Goal: Book appointment/travel/reservation

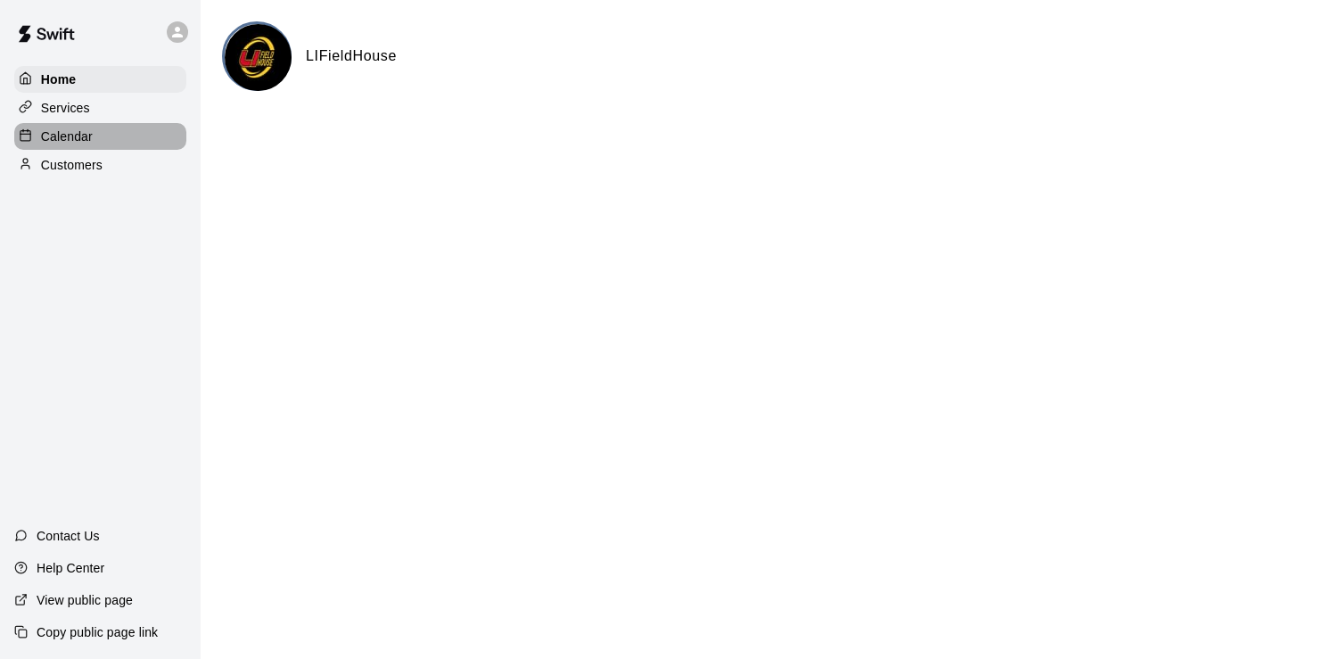
click at [104, 148] on div "Calendar" at bounding box center [100, 136] width 172 height 27
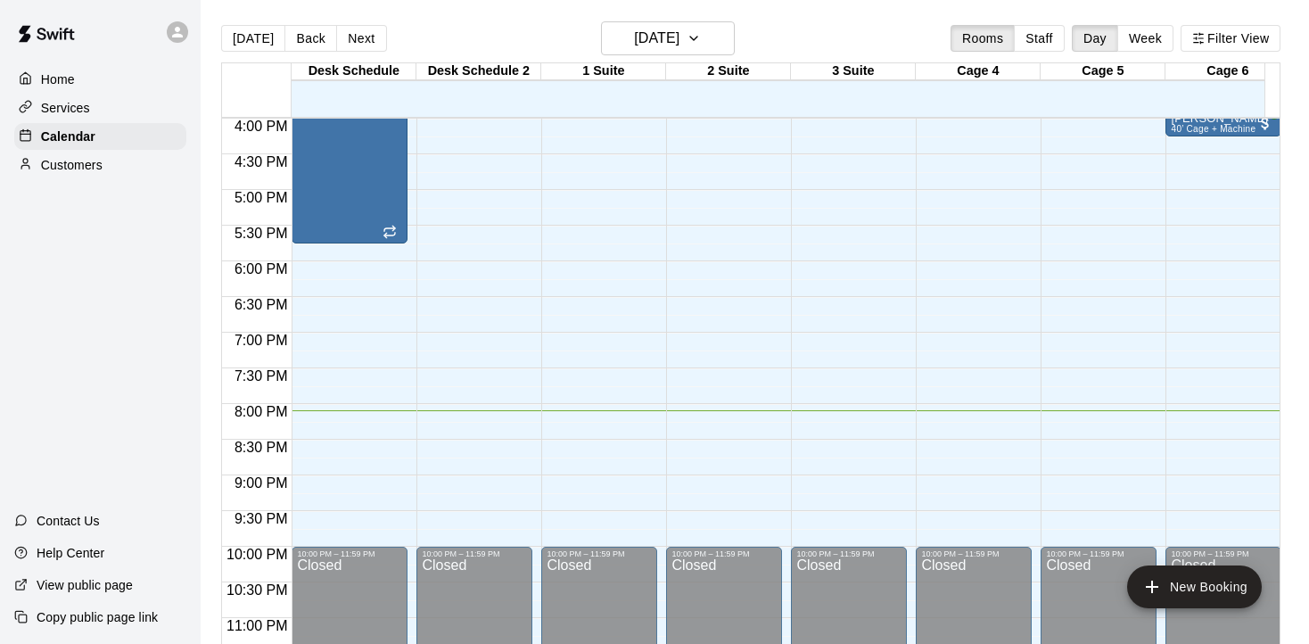
scroll to position [1166, 0]
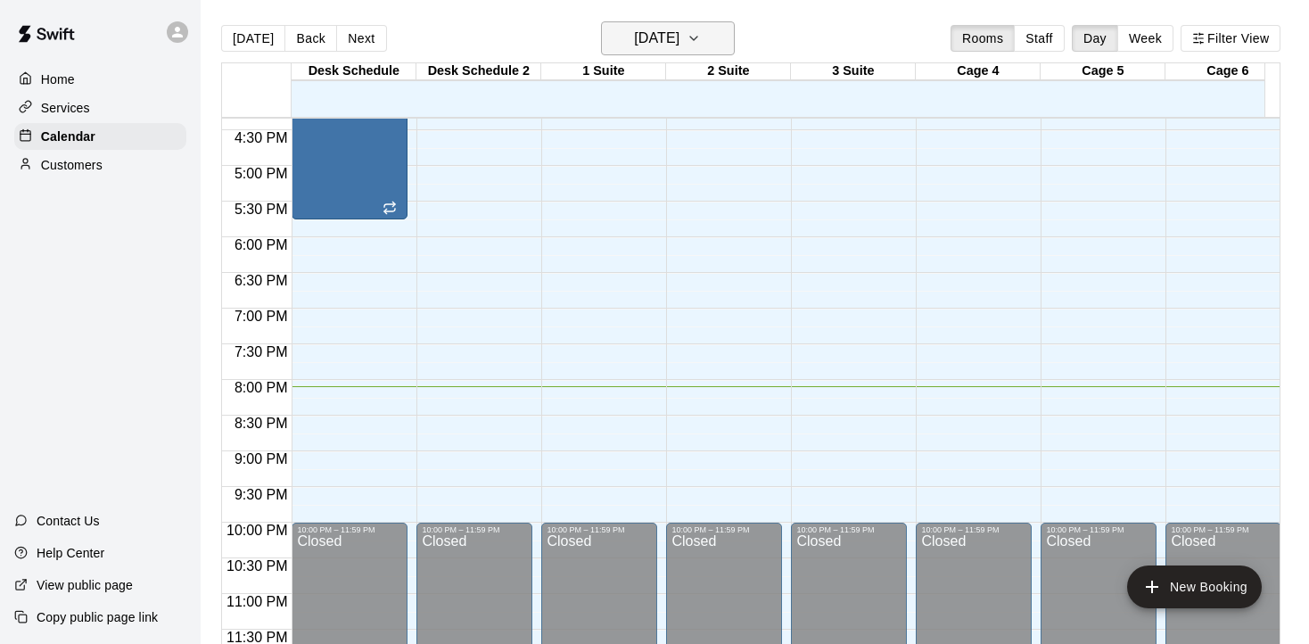
click at [641, 43] on h6 "[DATE]" at bounding box center [656, 38] width 45 height 25
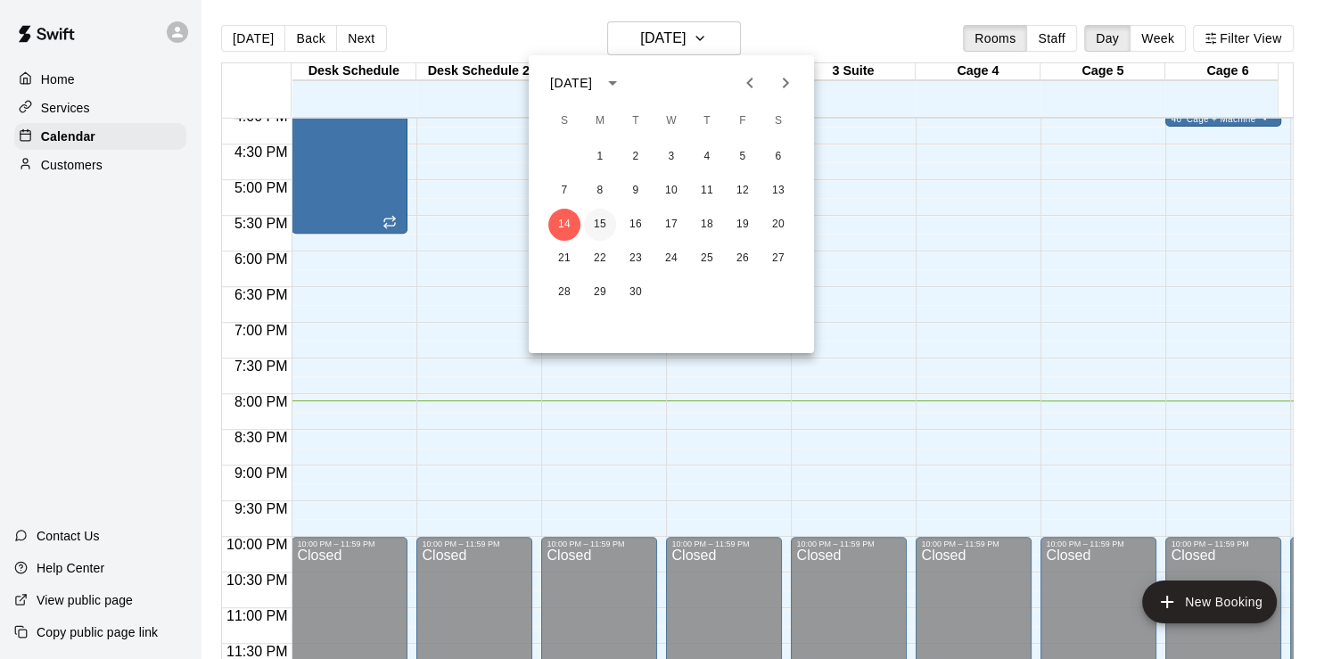
click at [599, 216] on button "15" at bounding box center [600, 225] width 32 height 32
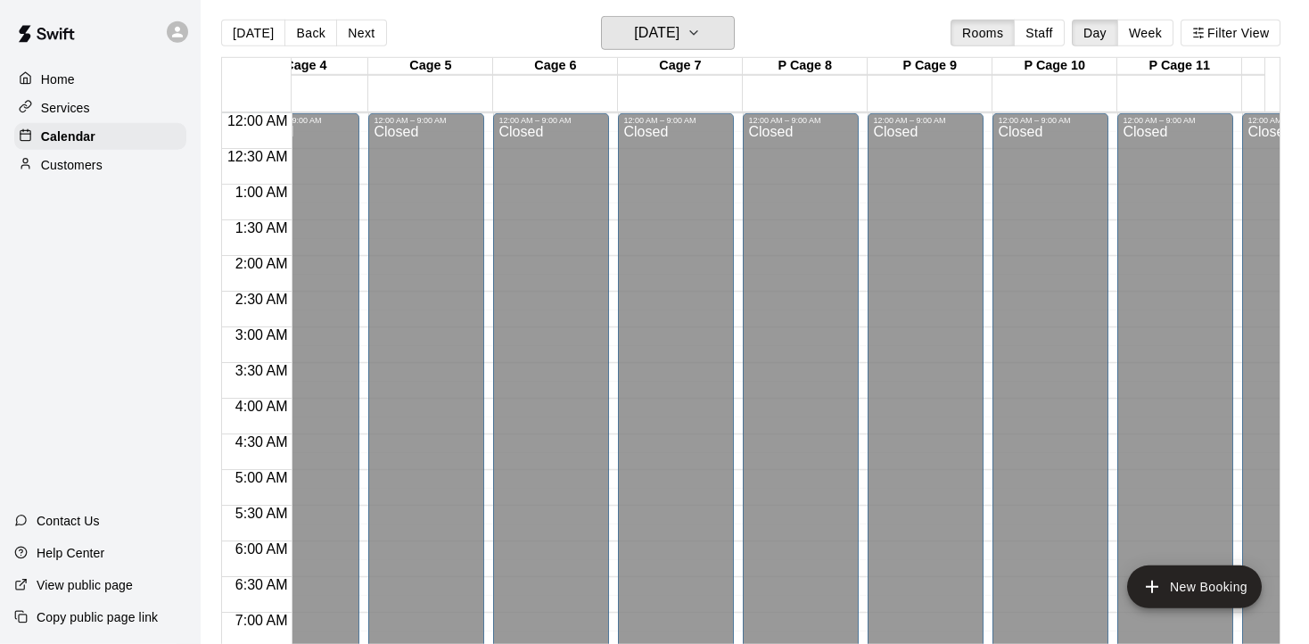
scroll to position [0, 0]
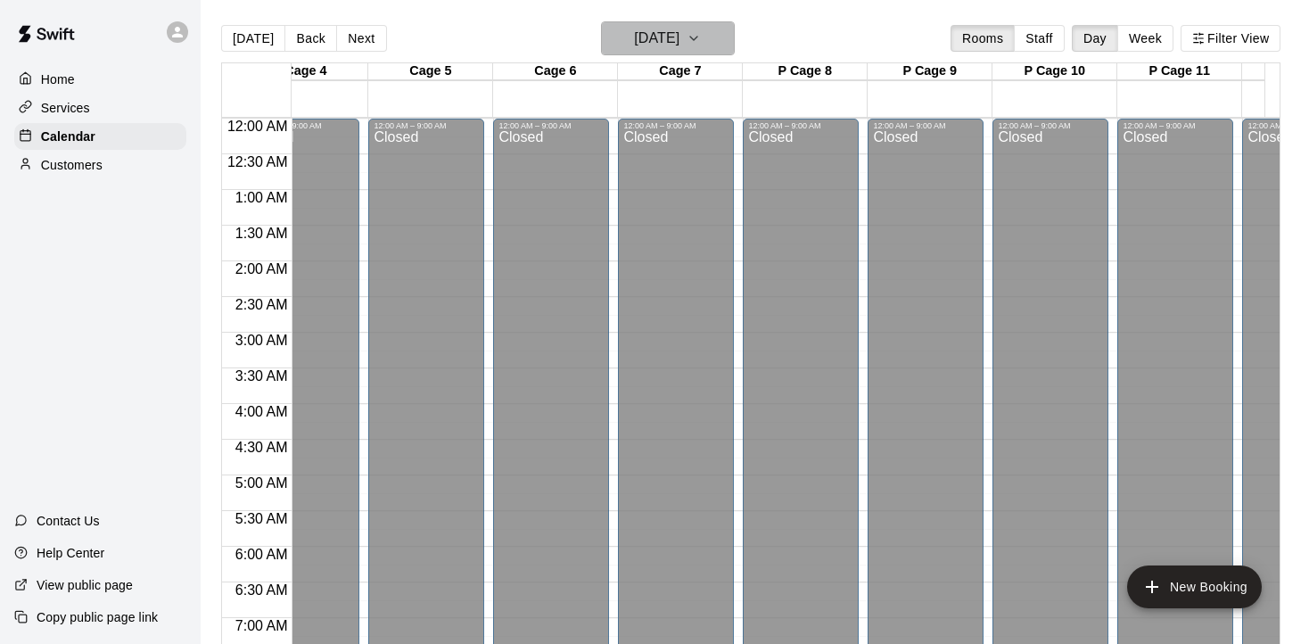
click at [680, 36] on h6 "[DATE]" at bounding box center [656, 38] width 45 height 25
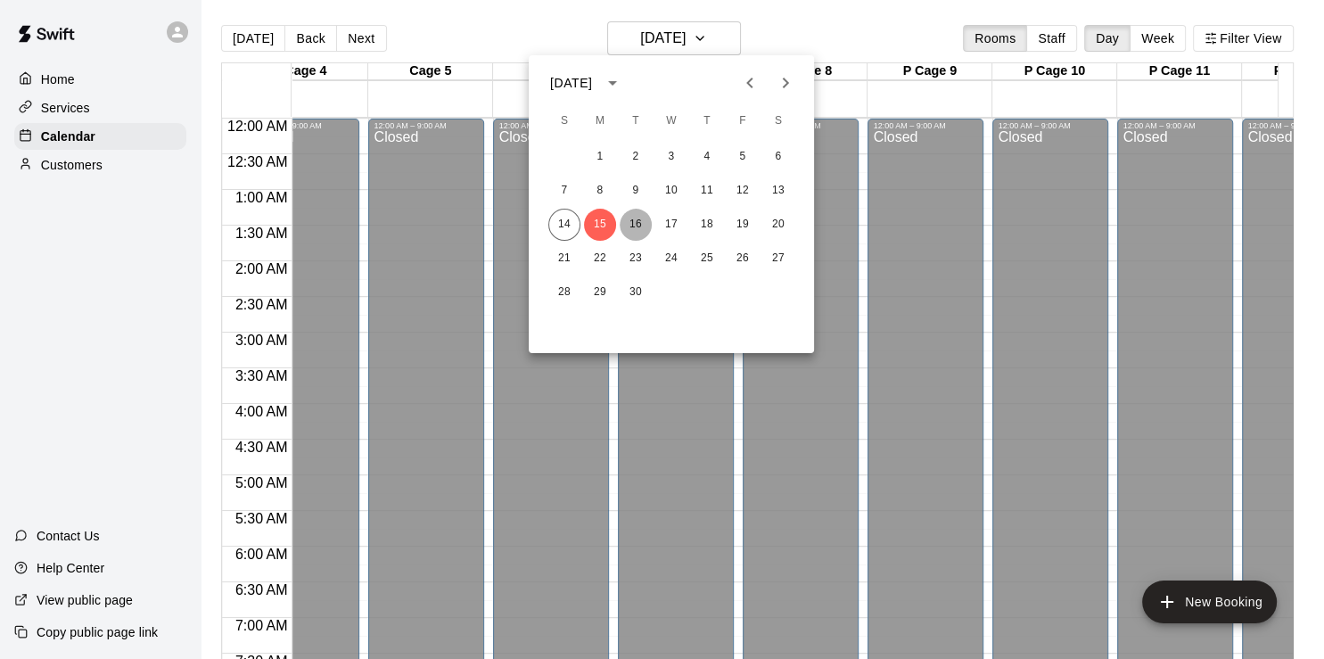
click at [633, 226] on button "16" at bounding box center [636, 225] width 32 height 32
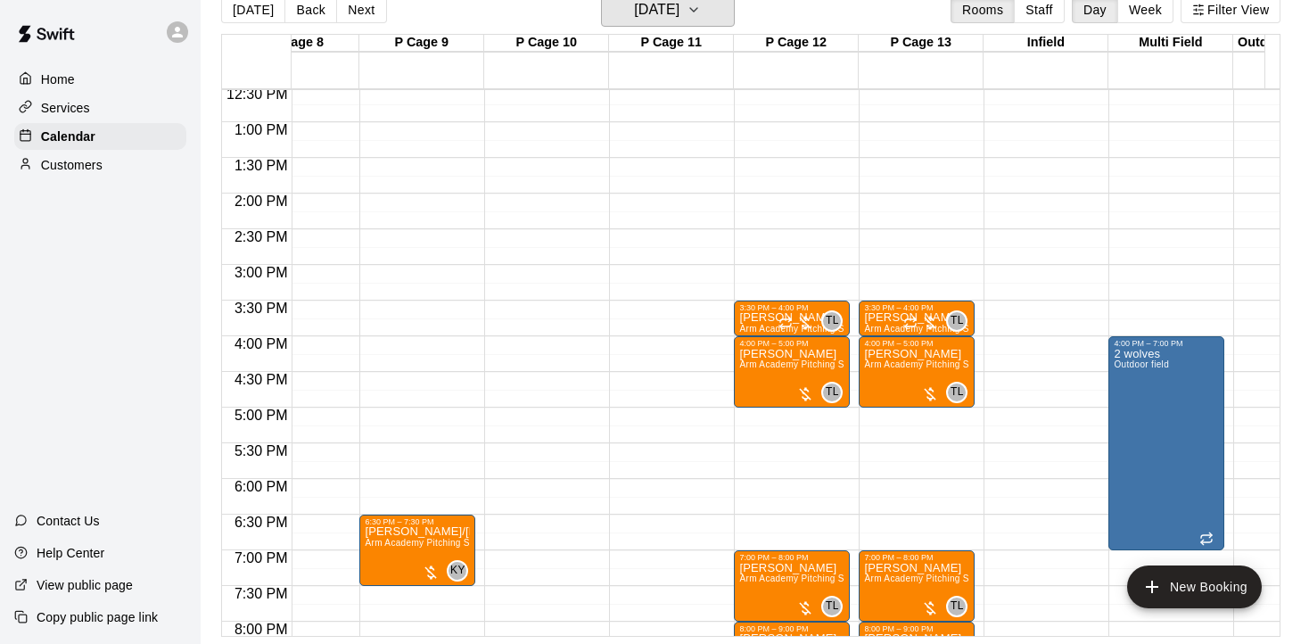
scroll to position [935, 1181]
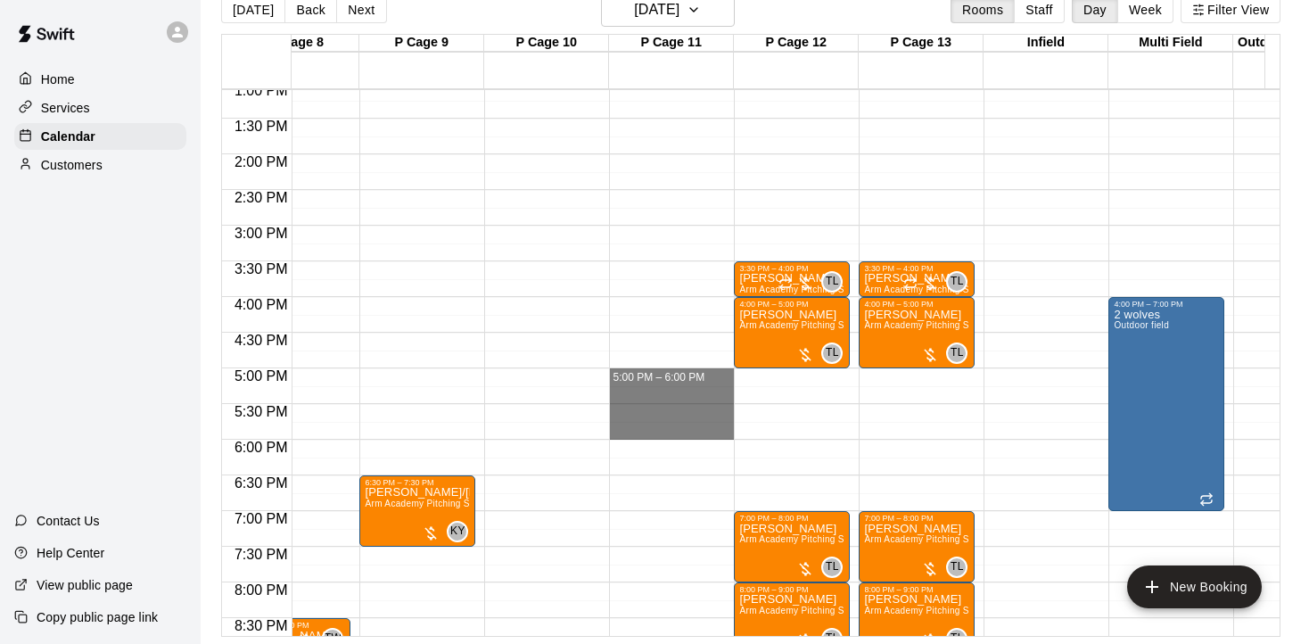
drag, startPoint x: 628, startPoint y: 366, endPoint x: 637, endPoint y: 413, distance: 48.1
click at [636, 413] on div "12:00 AM – 9:00 AM Closed 10:00 PM – 11:59 PM Closed 5:00 PM – 6:00 PM" at bounding box center [671, 11] width 125 height 1712
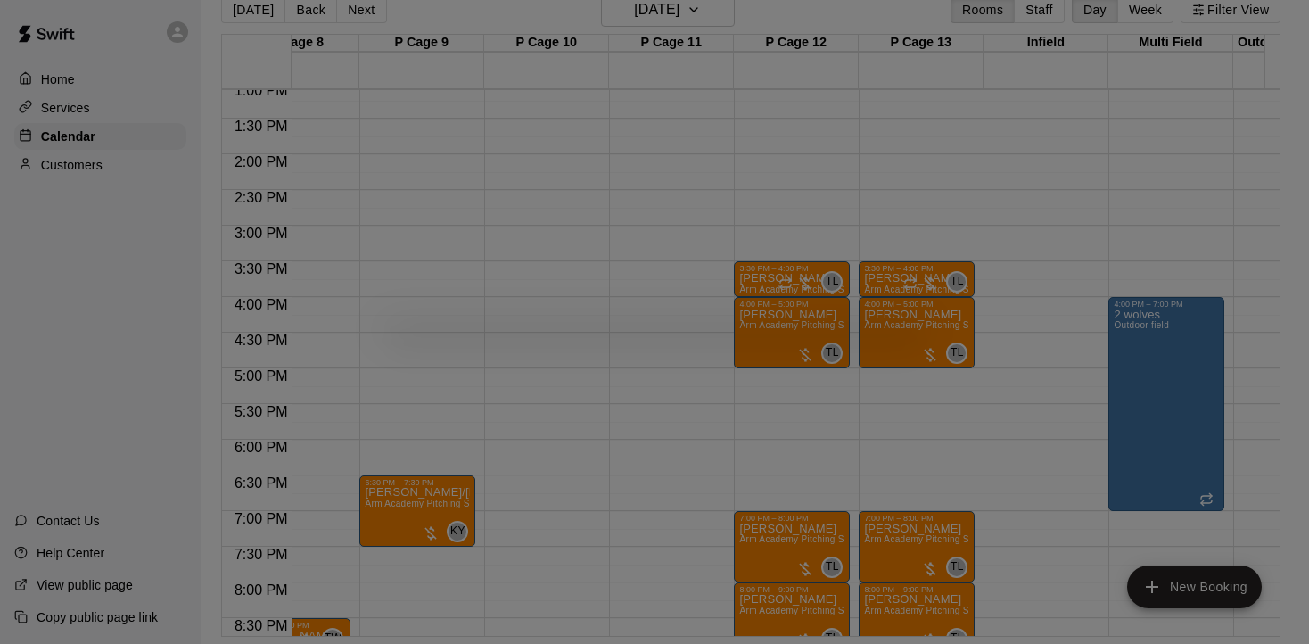
scroll to position [29, 0]
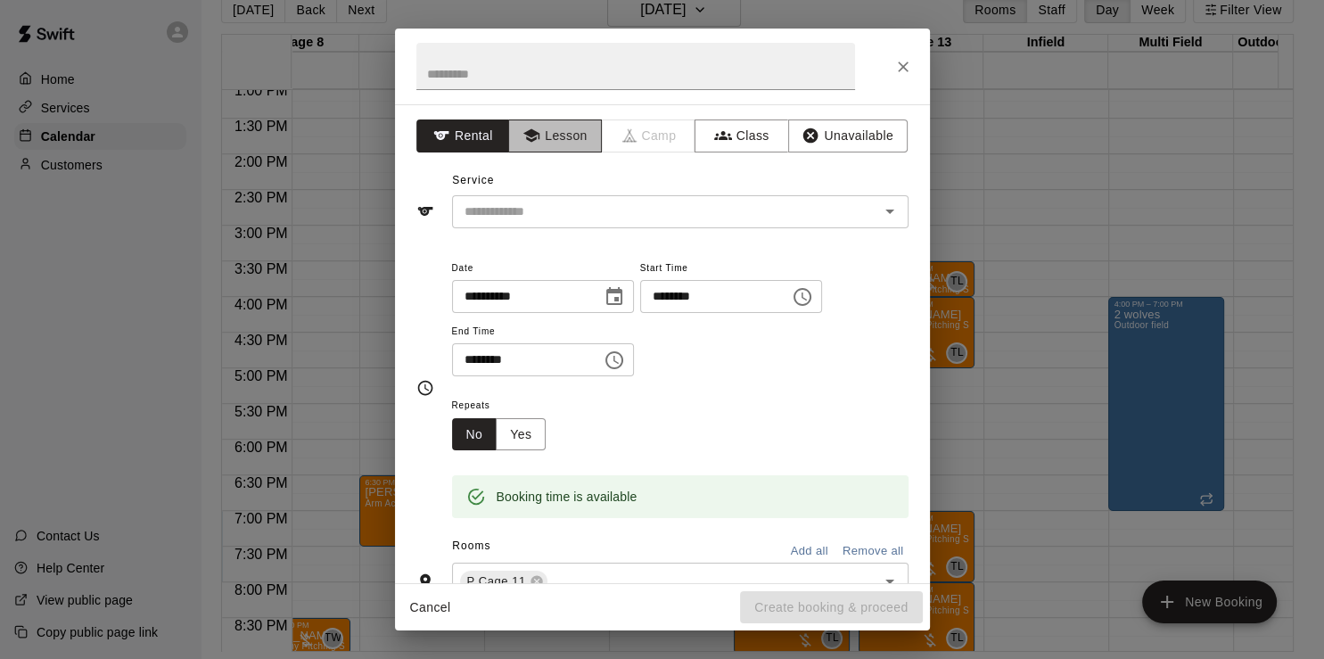
click at [571, 138] on button "Lesson" at bounding box center [555, 136] width 94 height 33
click at [886, 211] on icon "Open" at bounding box center [890, 212] width 9 height 4
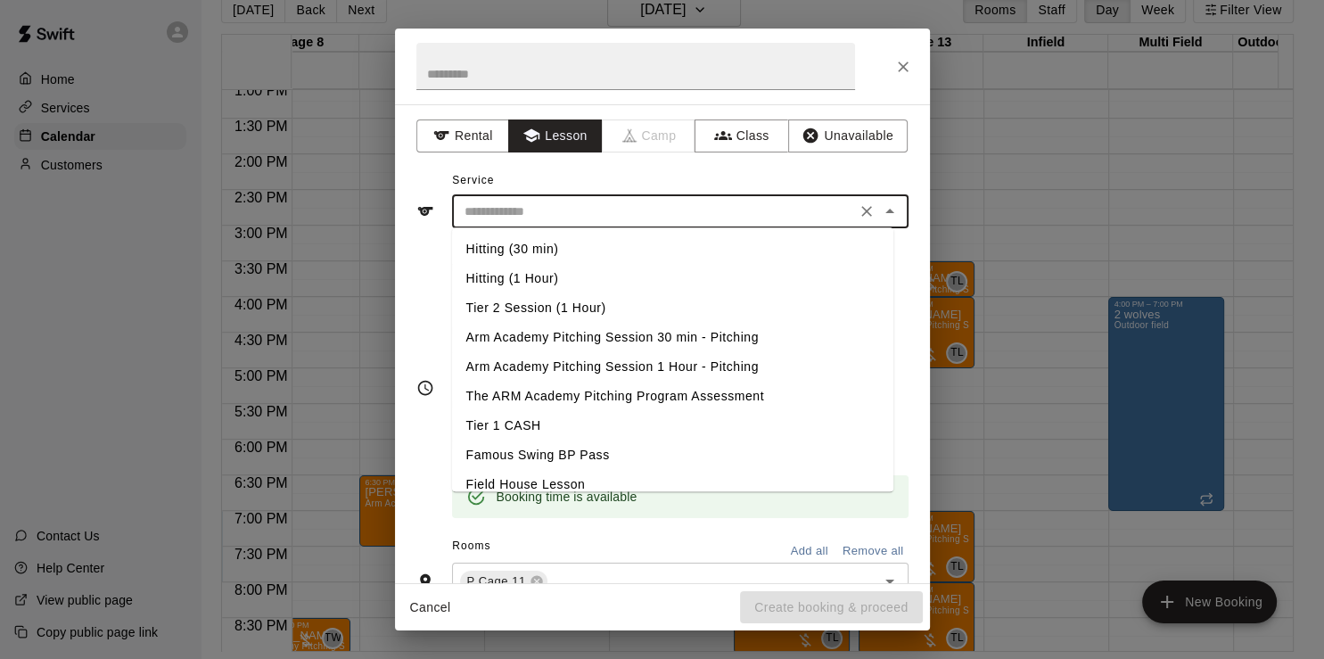
click at [577, 362] on li "Arm Academy Pitching Session 1 Hour - Pitching" at bounding box center [672, 366] width 441 height 29
type input "**********"
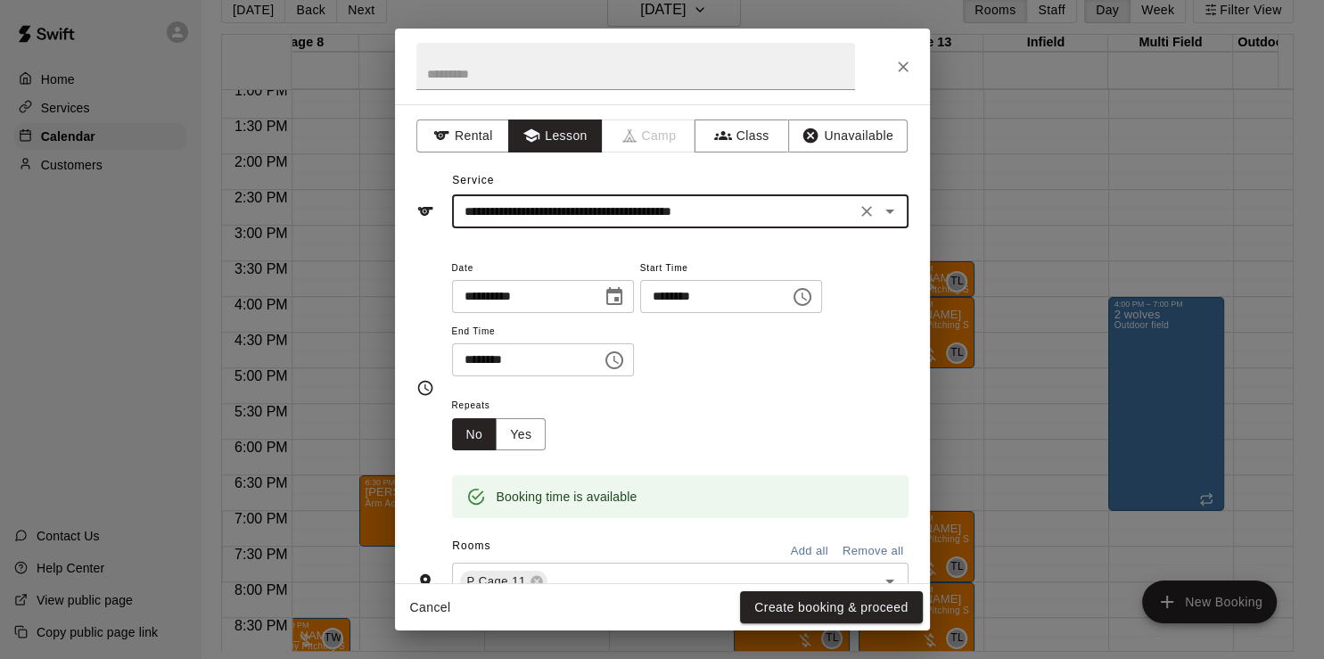
click at [787, 598] on button "Create booking & proceed" at bounding box center [831, 607] width 182 height 33
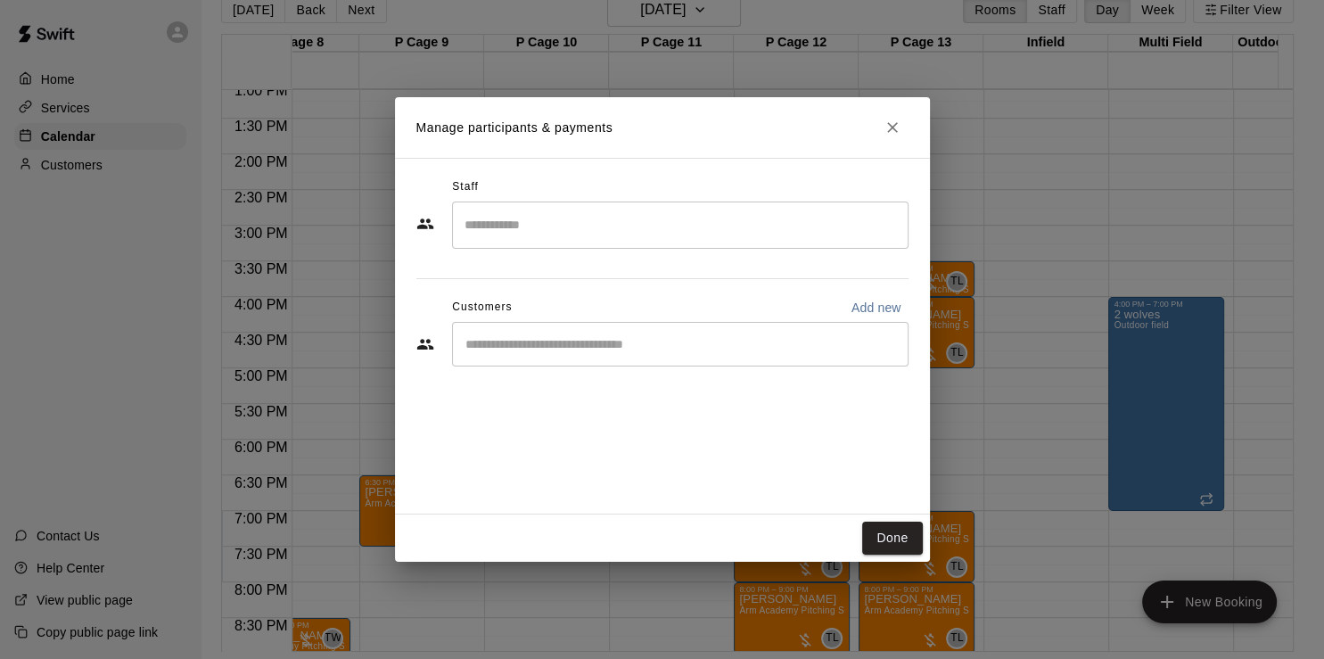
click at [568, 230] on input "Search staff" at bounding box center [680, 225] width 441 height 31
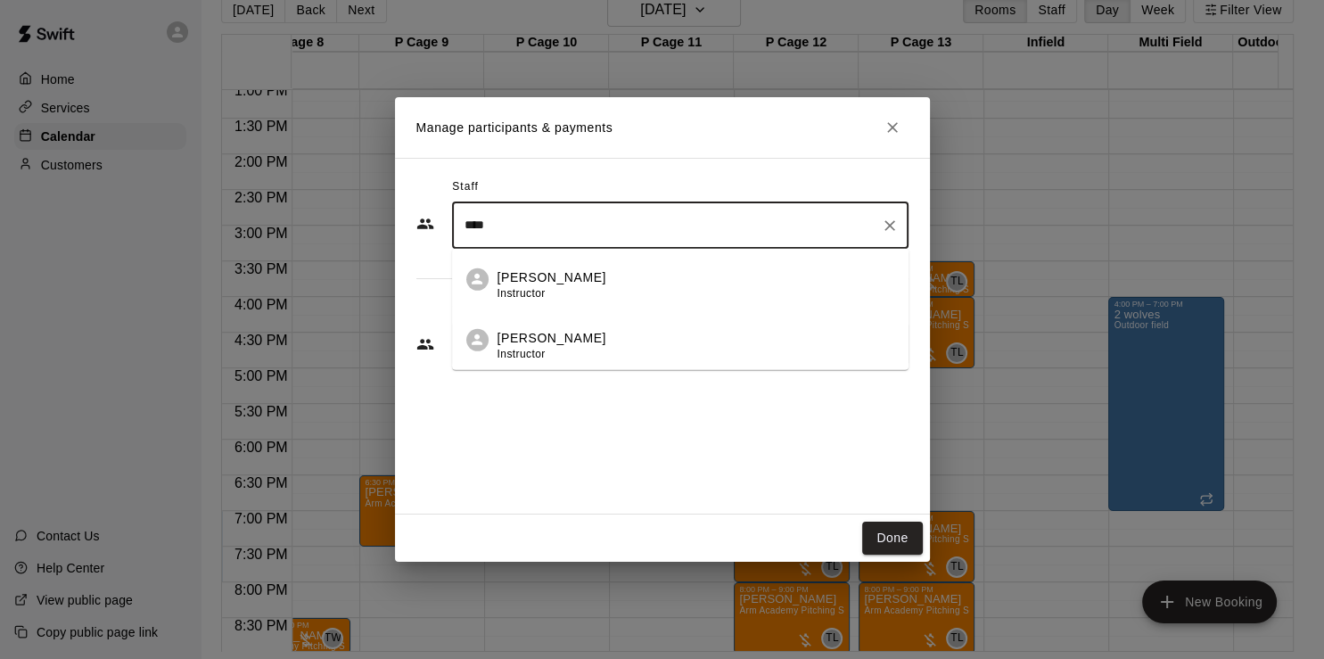
click at [602, 351] on div "[PERSON_NAME] Instructor" at bounding box center [696, 345] width 397 height 35
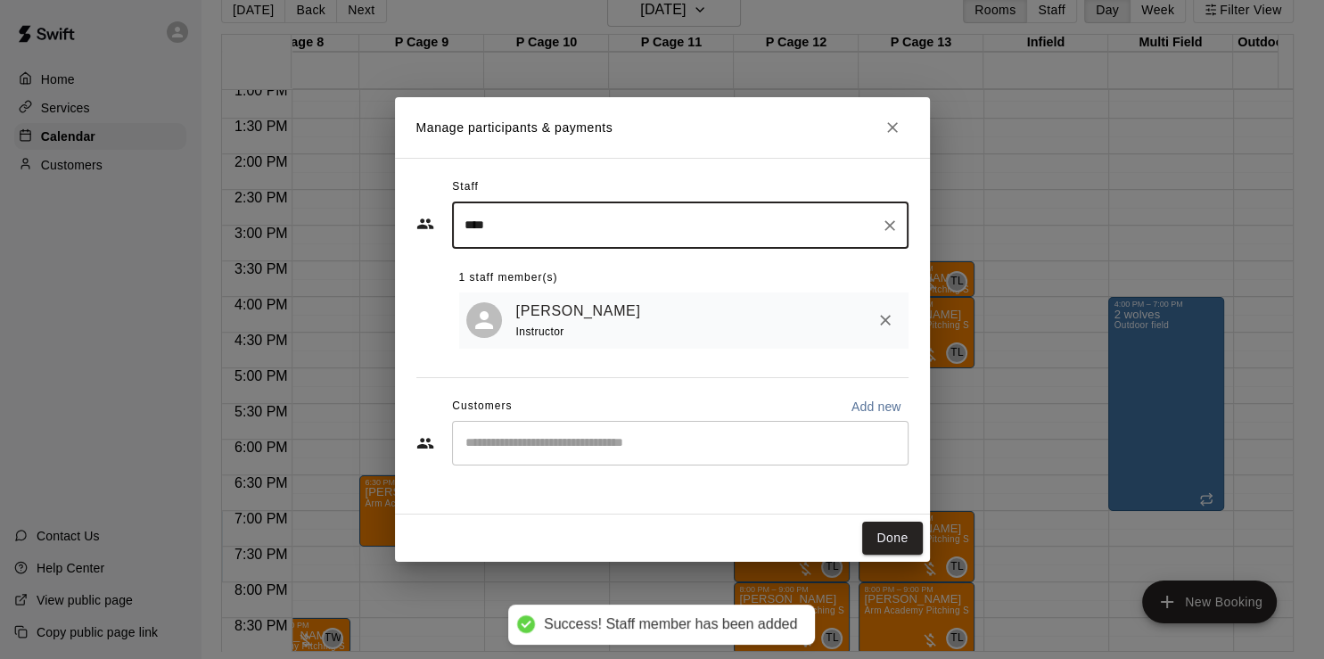
click at [551, 424] on div "​" at bounding box center [680, 443] width 457 height 45
type input "****"
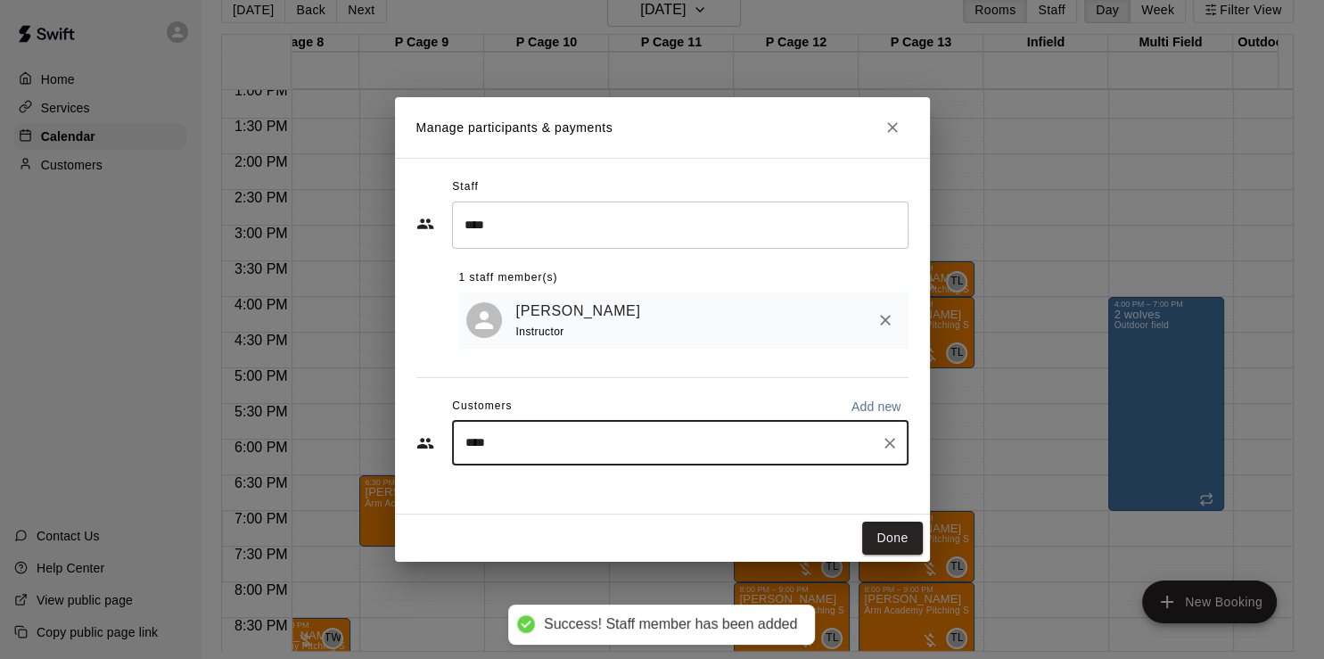
type input "*****"
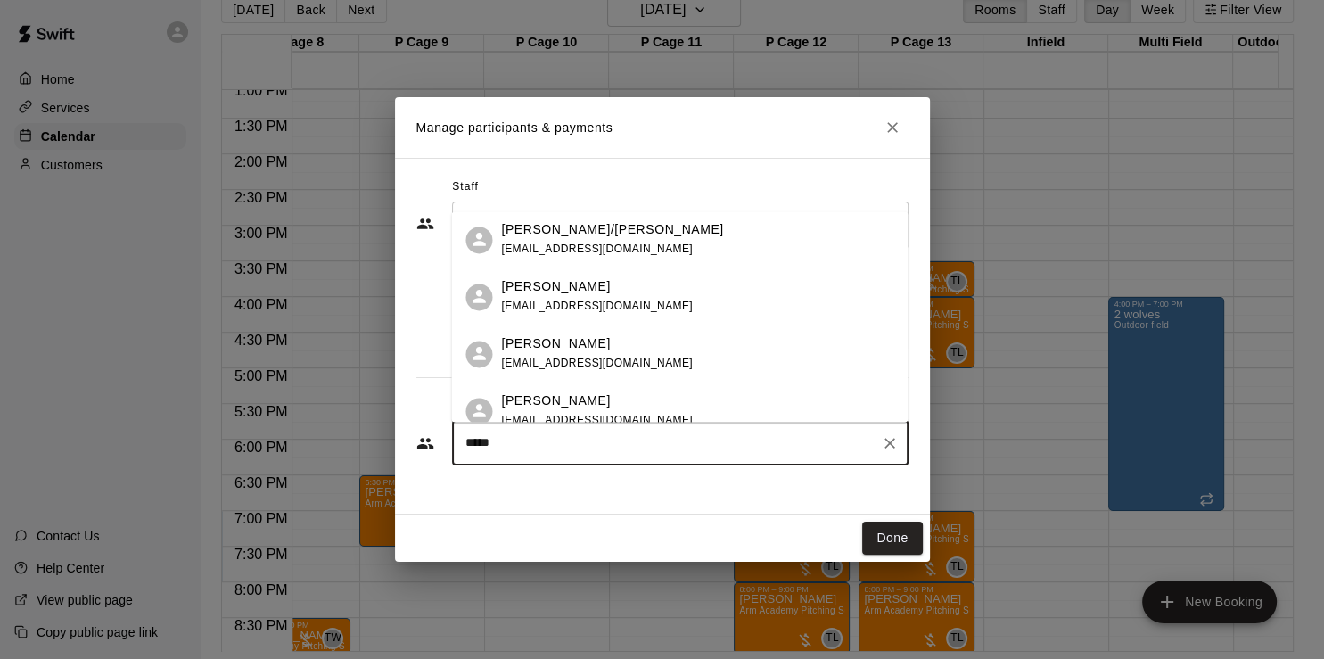
click at [626, 362] on div "[PERSON_NAME] [EMAIL_ADDRESS][DOMAIN_NAME]" at bounding box center [697, 353] width 392 height 38
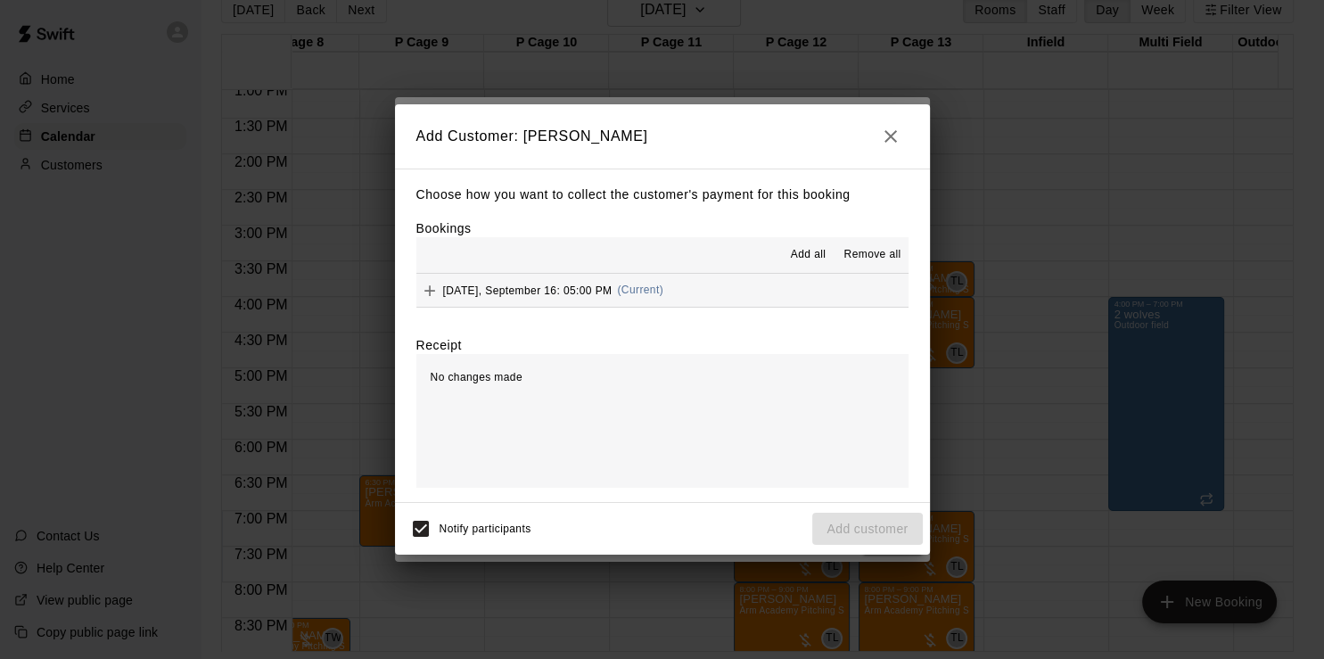
click at [779, 298] on button "[DATE], September 16: 05:00 PM (Current)" at bounding box center [662, 290] width 492 height 33
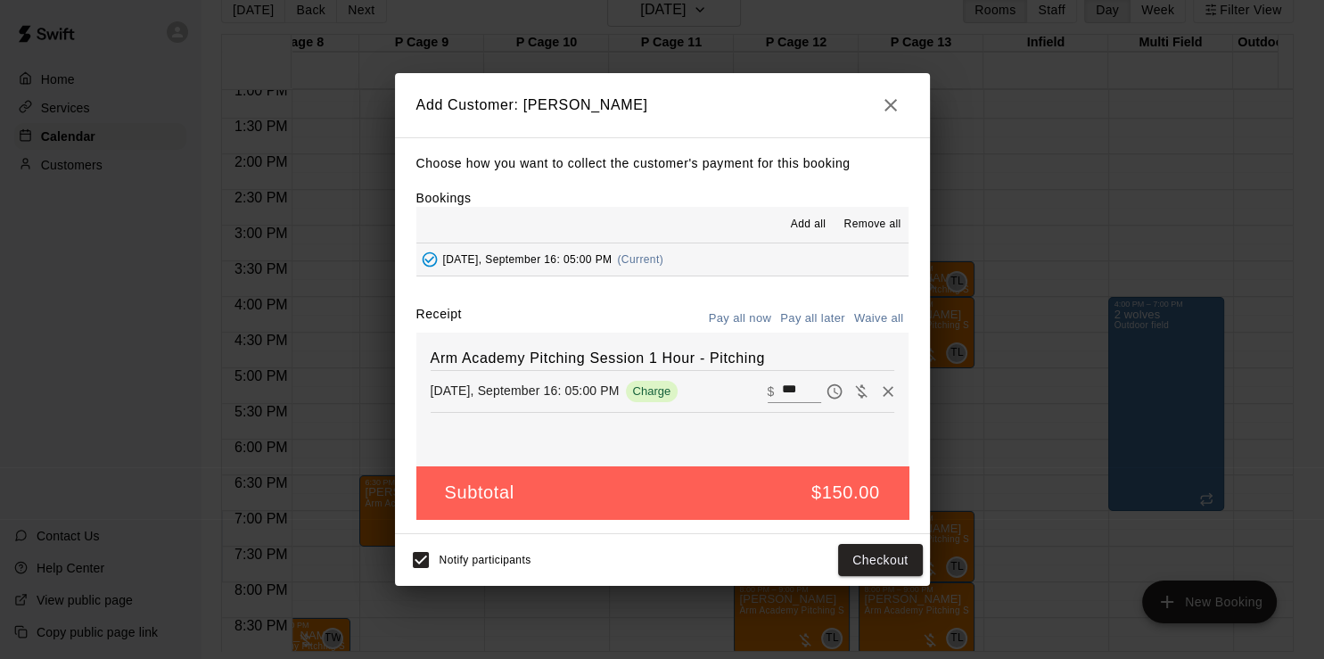
click at [822, 317] on button "Pay all later" at bounding box center [813, 319] width 74 height 28
click at [864, 551] on button "Add customer" at bounding box center [867, 560] width 110 height 33
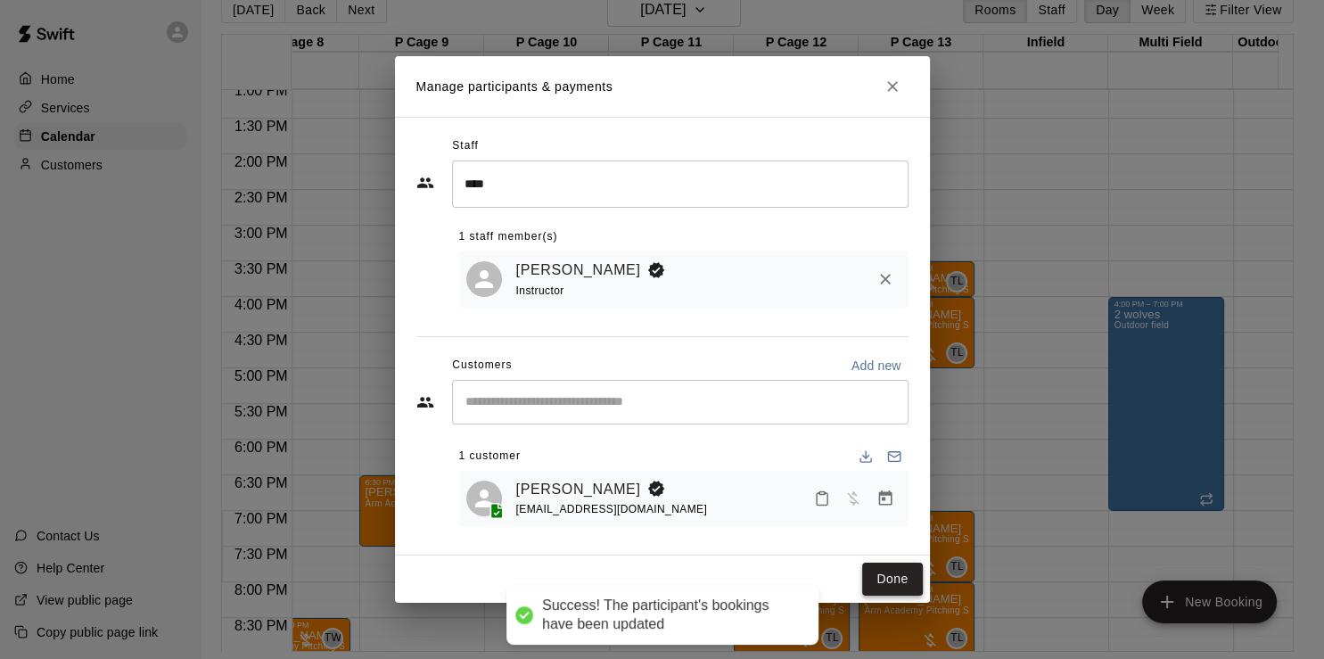
click at [897, 581] on button "Done" at bounding box center [892, 579] width 60 height 33
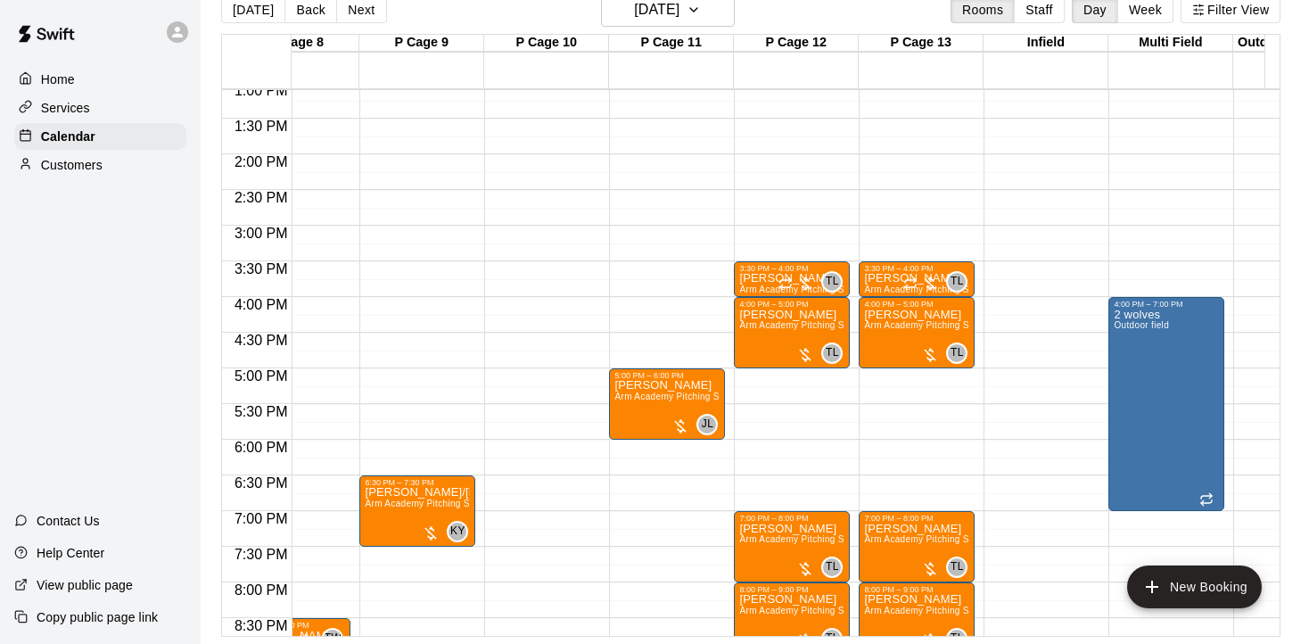
click at [160, 38] on div at bounding box center [100, 32] width 201 height 64
click at [169, 34] on div at bounding box center [177, 31] width 21 height 21
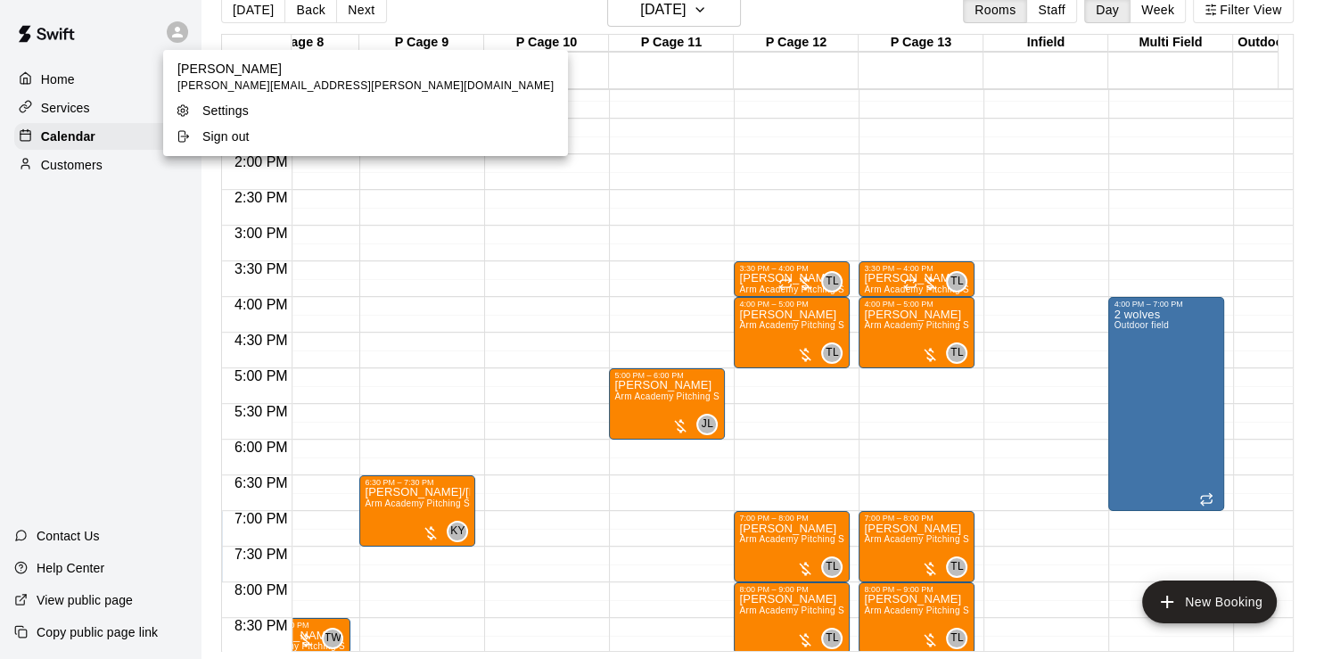
click at [210, 137] on p "Sign out" at bounding box center [225, 137] width 47 height 18
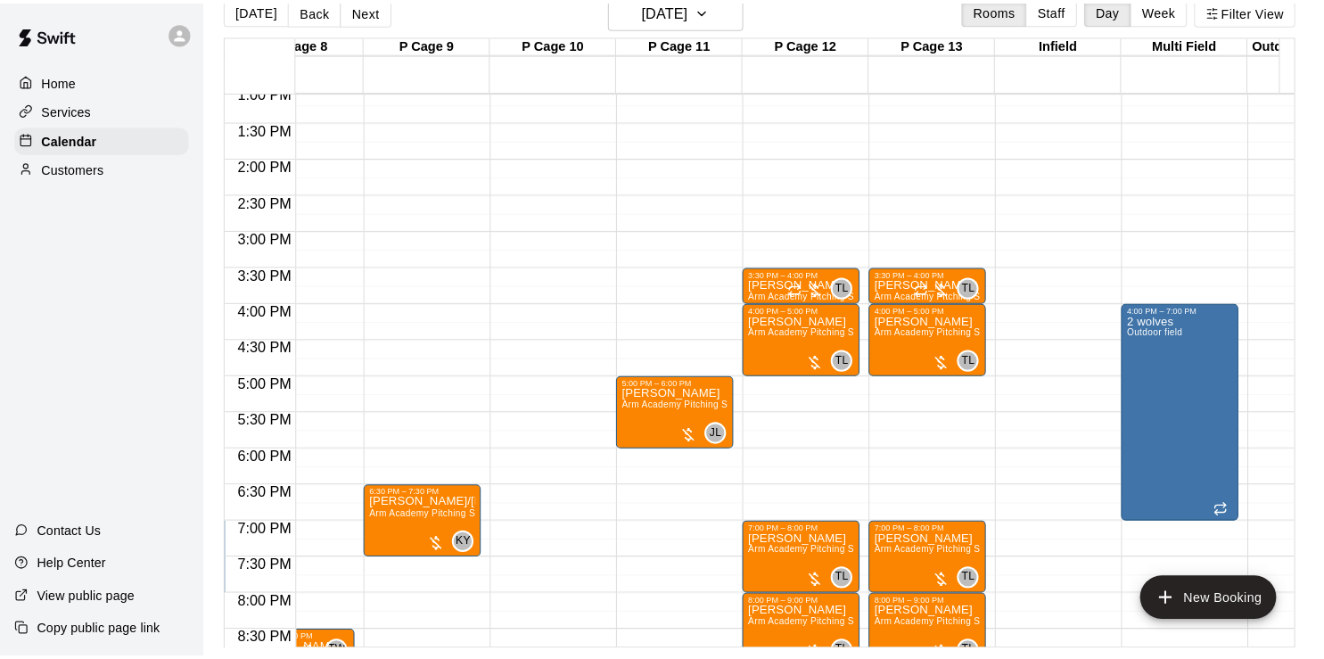
scroll to position [0, 0]
